Goal: Information Seeking & Learning: Learn about a topic

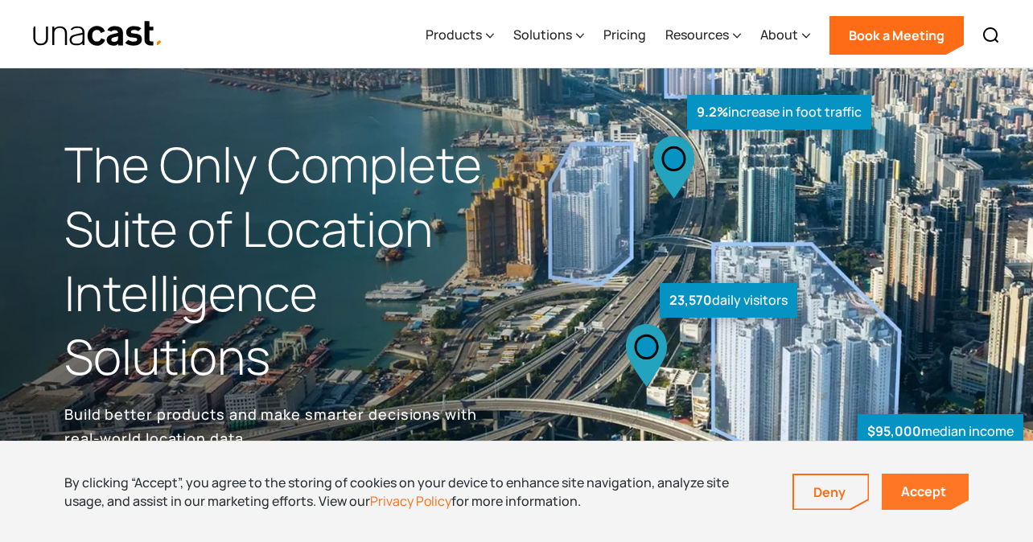
click at [930, 497] on link "Accept" at bounding box center [925, 492] width 87 height 36
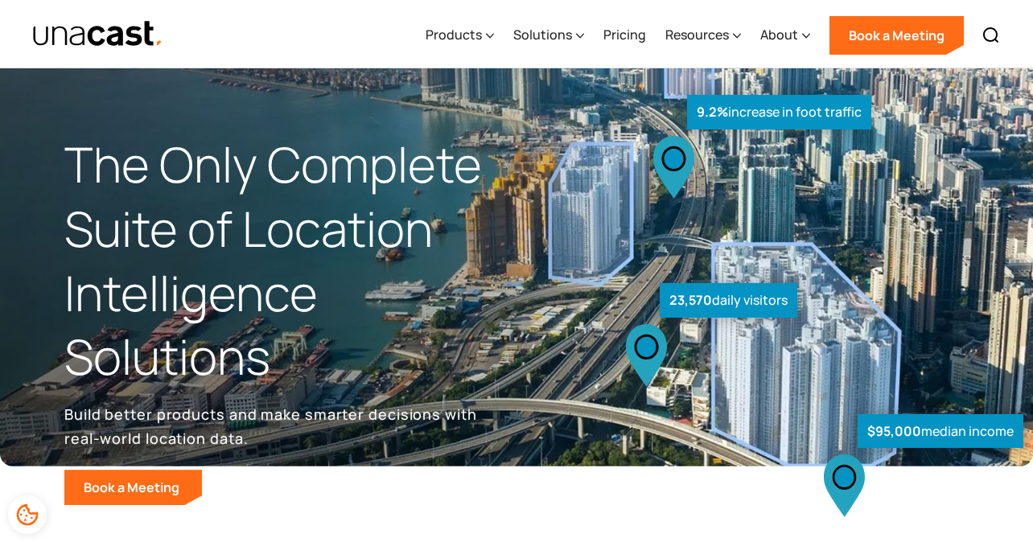
drag, startPoint x: 668, startPoint y: 301, endPoint x: 794, endPoint y: 301, distance: 126.4
click at [794, 301] on div "23,570 daily visitors" at bounding box center [729, 300] width 138 height 35
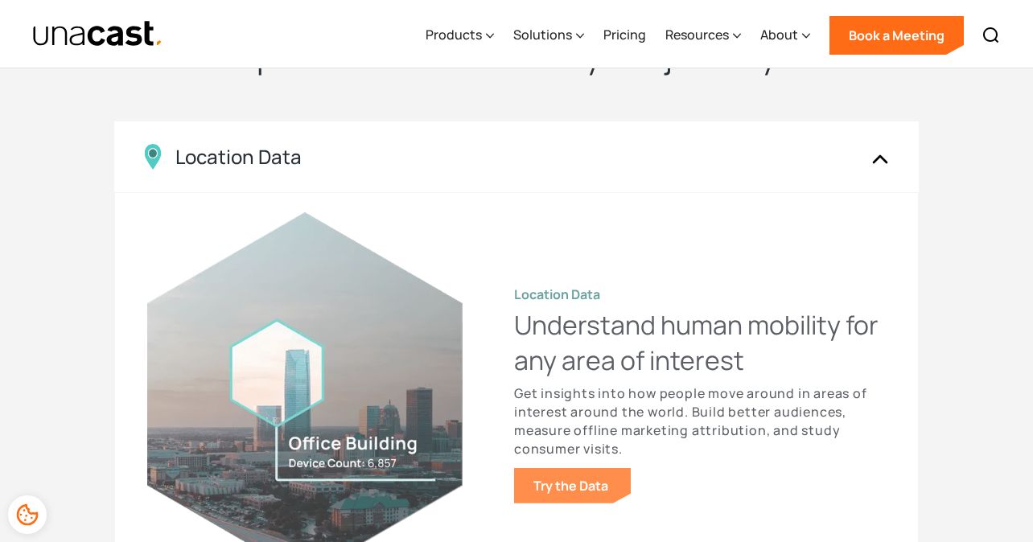
scroll to position [1586, 0]
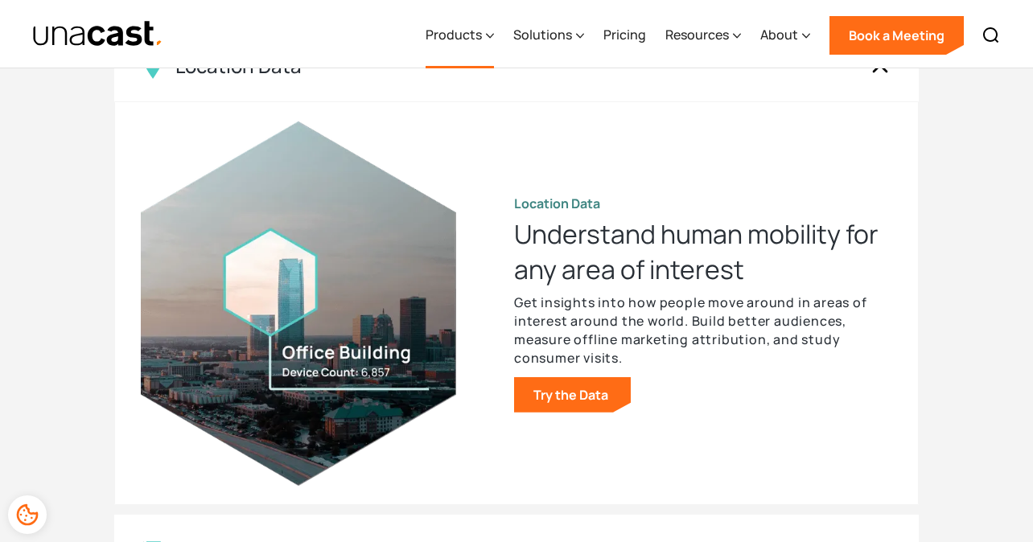
click at [430, 38] on div "Products" at bounding box center [454, 34] width 56 height 19
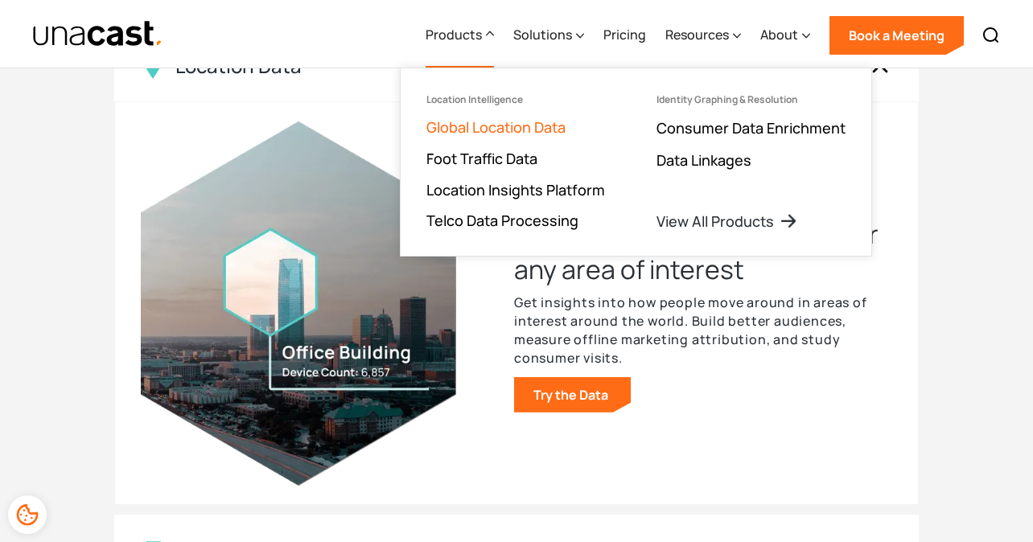
click at [461, 133] on link "Global Location Data" at bounding box center [496, 127] width 139 height 19
click at [464, 165] on link "Foot Traffic Data" at bounding box center [482, 158] width 111 height 19
click at [507, 175] on ul "Location Intelligence Global Location Data Foot Traffic Data Location Insights …" at bounding box center [516, 162] width 230 height 188
click at [507, 184] on link "Location Insights Platform" at bounding box center [516, 189] width 179 height 19
click at [497, 226] on link "Telco Data Processing" at bounding box center [503, 220] width 152 height 19
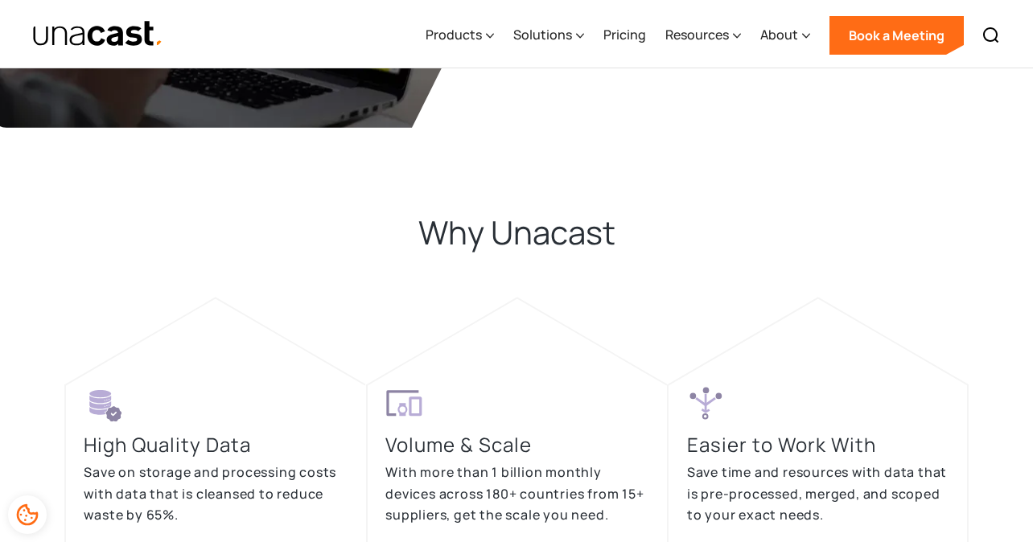
scroll to position [3020, 0]
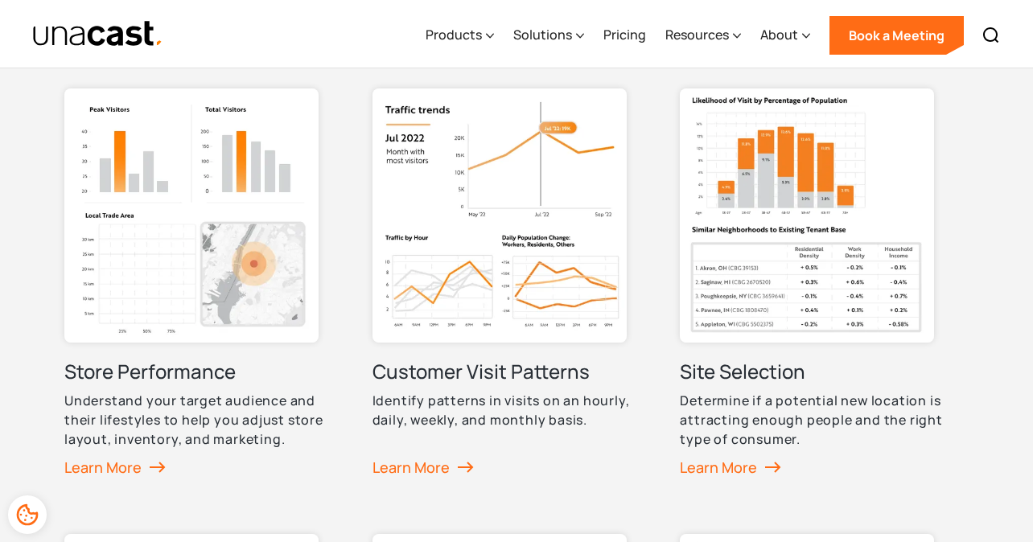
scroll to position [1175, 0]
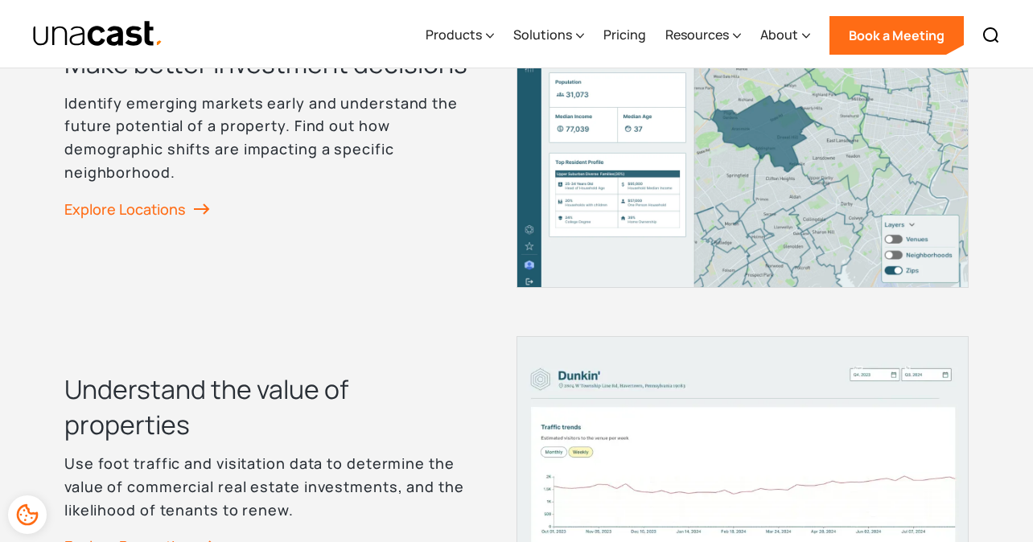
scroll to position [2373, 0]
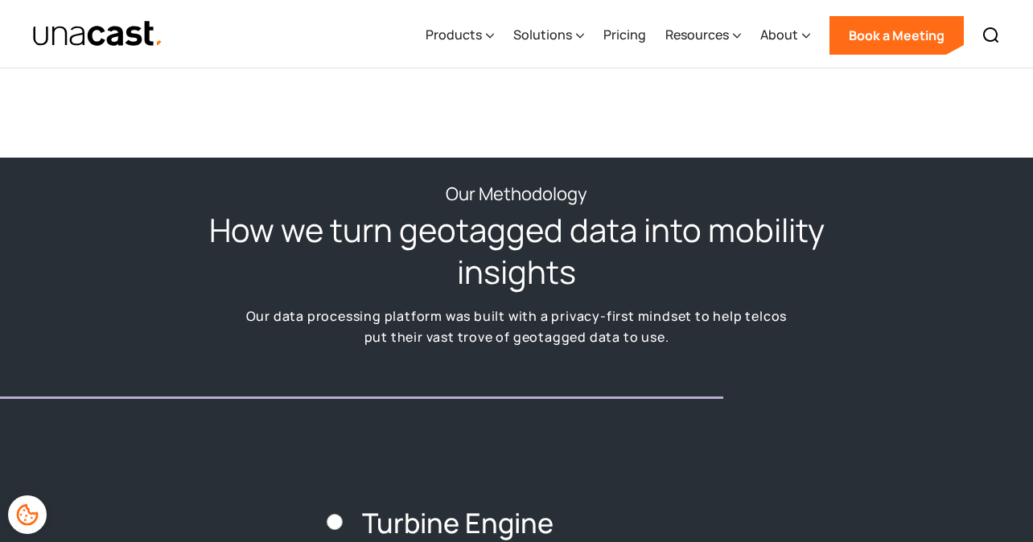
scroll to position [2180, 0]
